Goal: Task Accomplishment & Management: Use online tool/utility

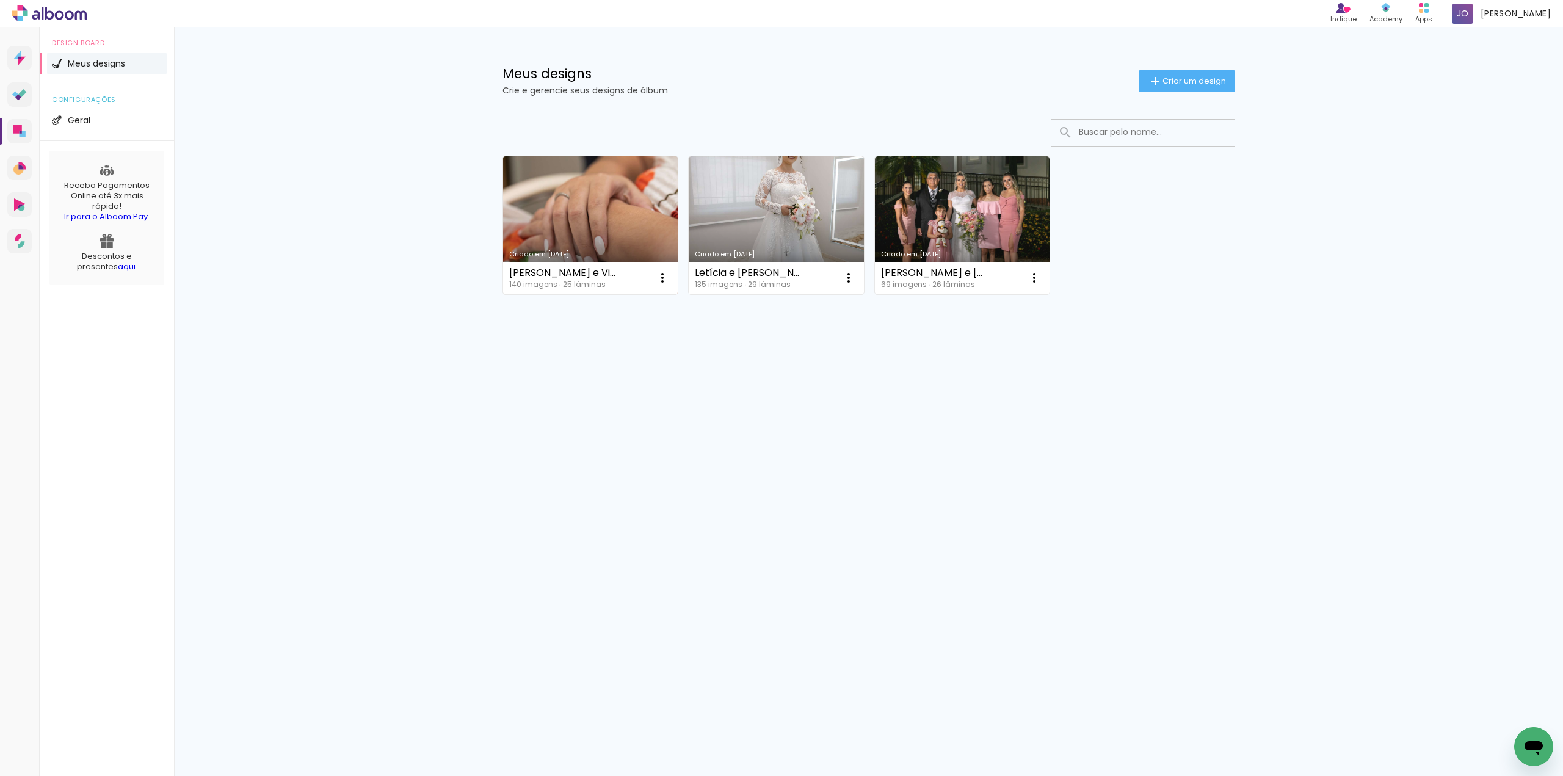
click at [568, 219] on link "Criado em [DATE]" at bounding box center [590, 225] width 175 height 138
